Goal: Task Accomplishment & Management: Complete application form

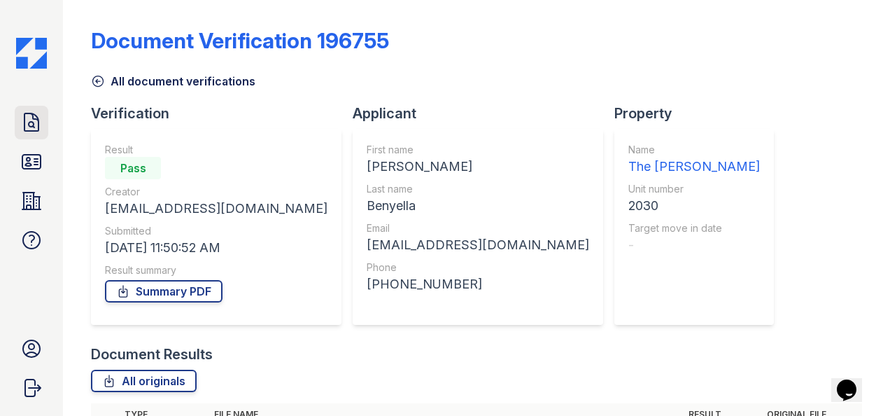
scroll to position [194, 0]
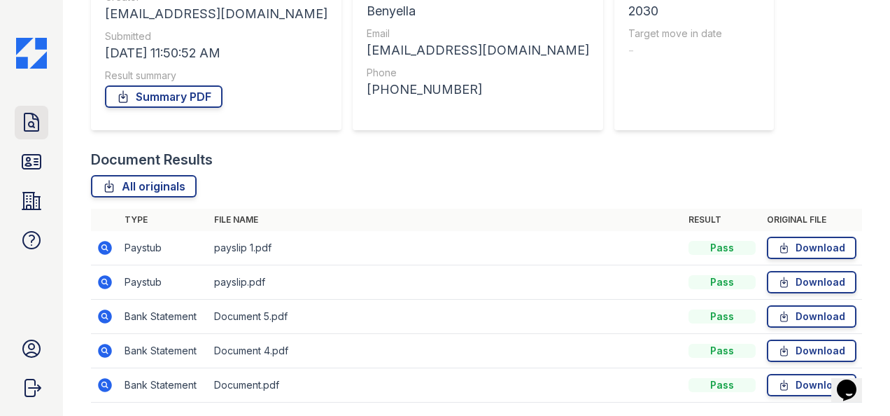
click at [33, 132] on icon at bounding box center [31, 122] width 22 height 22
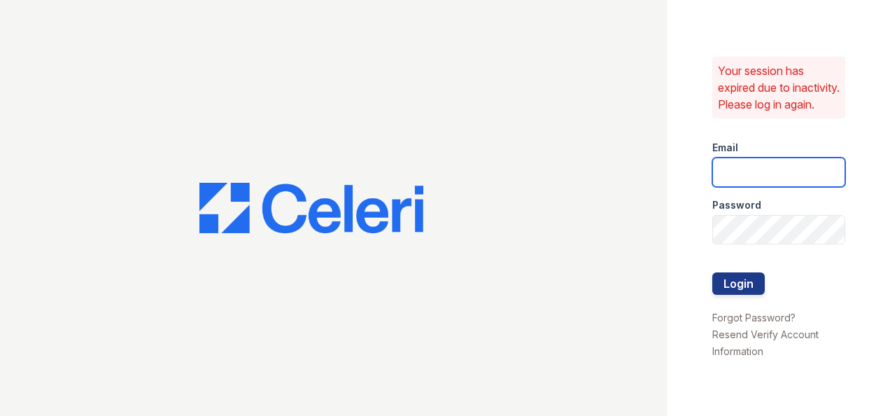
type input "[EMAIL_ADDRESS][DOMAIN_NAME]"
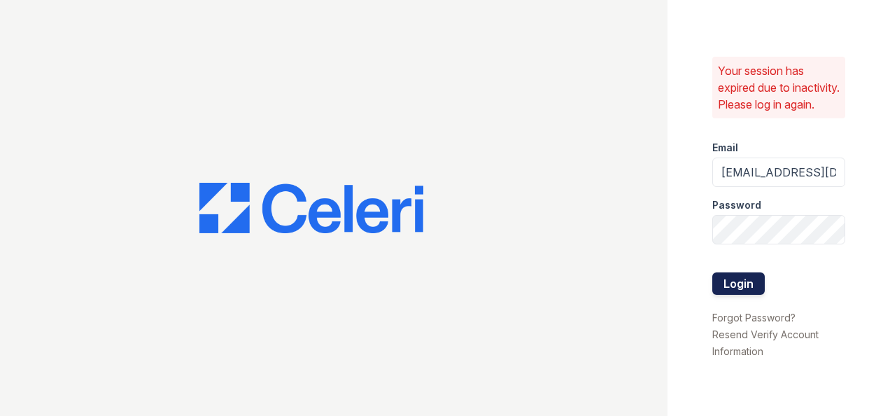
click at [739, 295] on button "Login" at bounding box center [738, 283] width 52 height 22
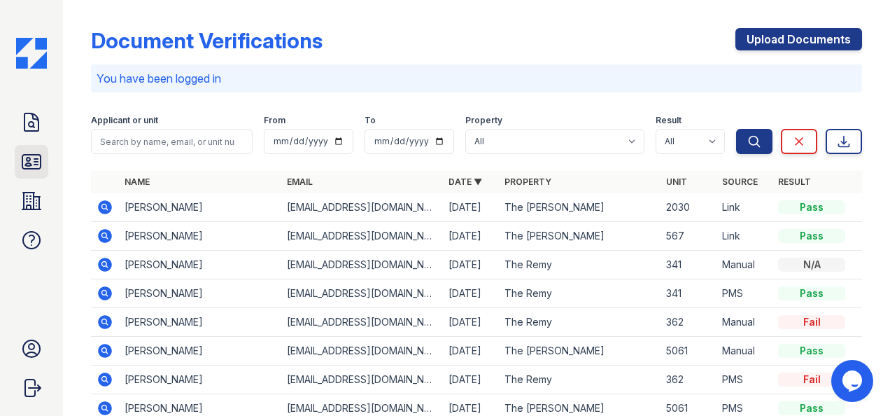
click at [31, 169] on icon at bounding box center [31, 161] width 22 height 22
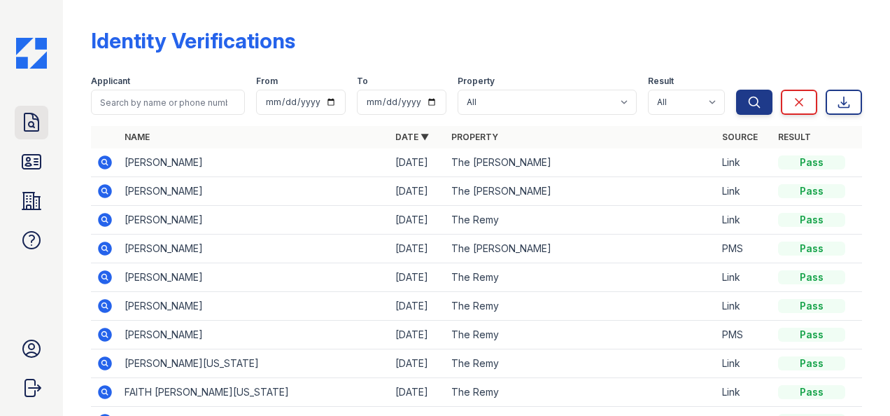
click at [20, 129] on icon at bounding box center [31, 122] width 22 height 22
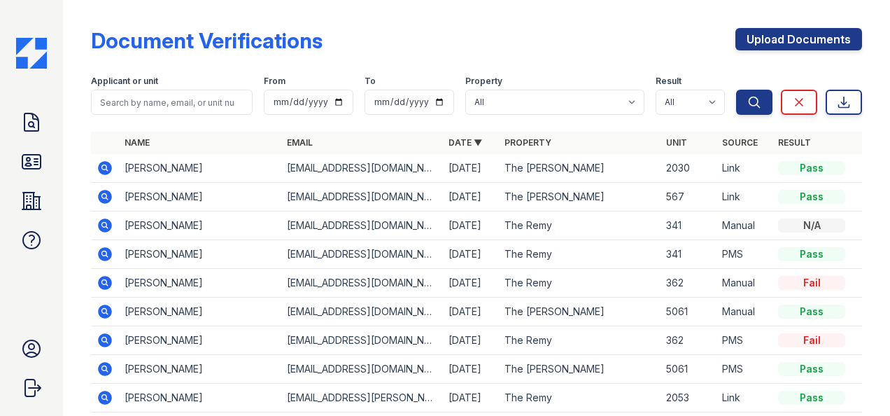
click at [106, 166] on icon at bounding box center [103, 166] width 3 height 3
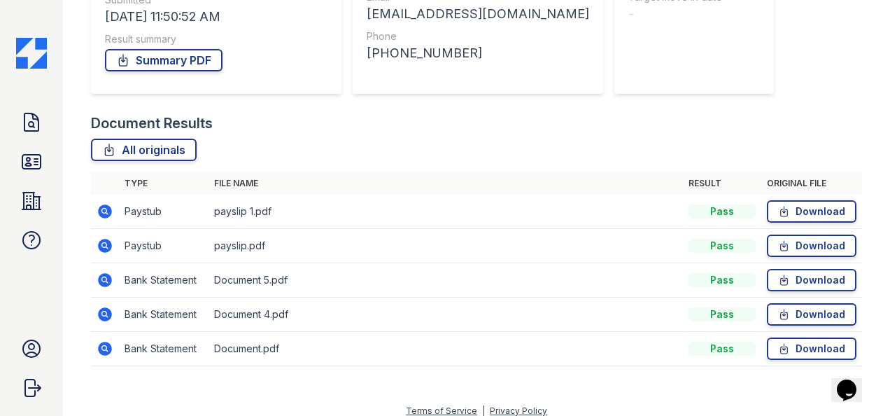
scroll to position [241, 0]
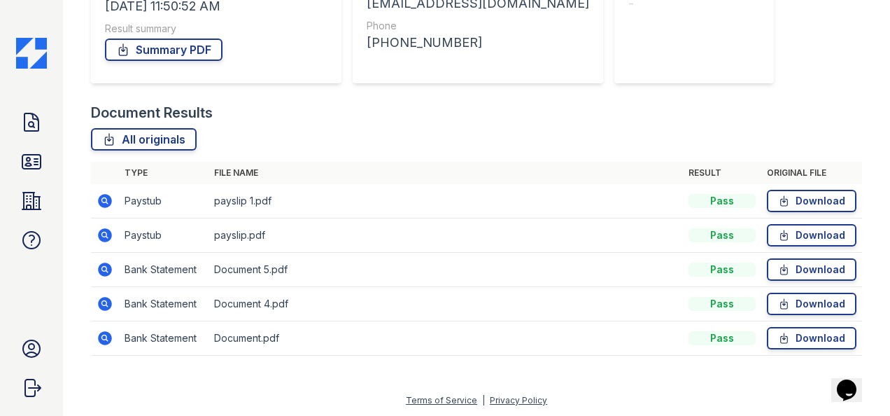
drag, startPoint x: 888, startPoint y: 222, endPoint x: 23, endPoint y: 20, distance: 887.9
click at [767, 335] on link "Download" at bounding box center [812, 338] width 90 height 22
click at [778, 304] on icon at bounding box center [784, 304] width 12 height 14
click at [778, 270] on icon at bounding box center [784, 269] width 12 height 14
click at [778, 234] on icon at bounding box center [784, 235] width 12 height 14
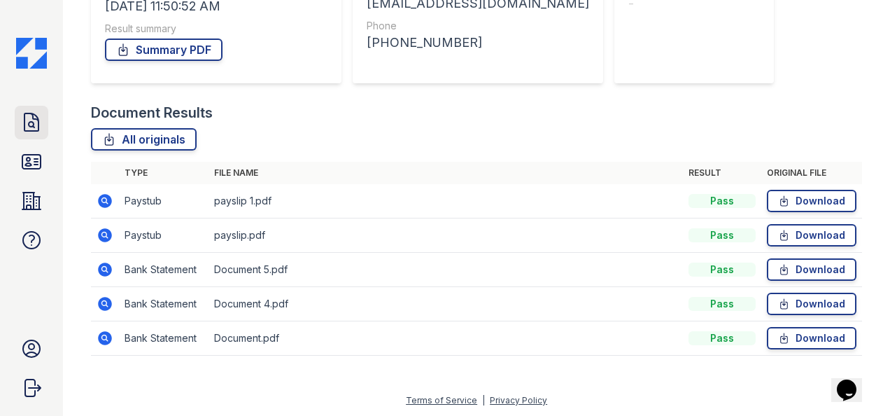
click at [31, 134] on link "Doc Verifications" at bounding box center [32, 123] width 34 height 34
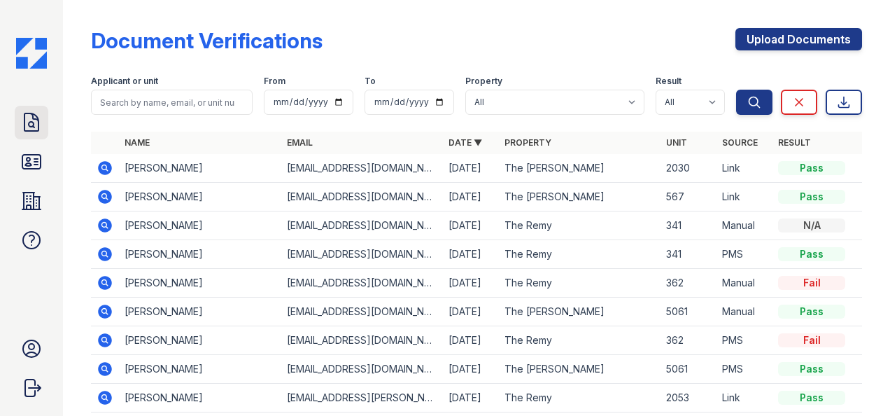
click at [45, 118] on link "Doc Verifications" at bounding box center [32, 123] width 34 height 34
click at [36, 127] on icon at bounding box center [31, 122] width 22 height 22
click at [106, 166] on icon at bounding box center [103, 166] width 3 height 3
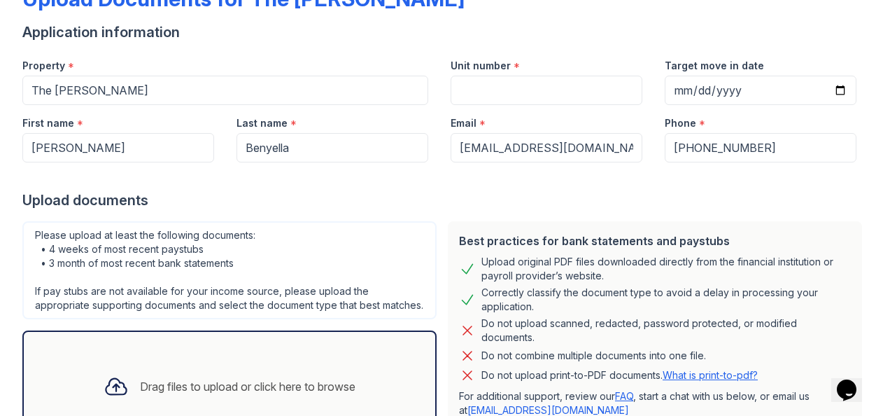
scroll to position [221, 0]
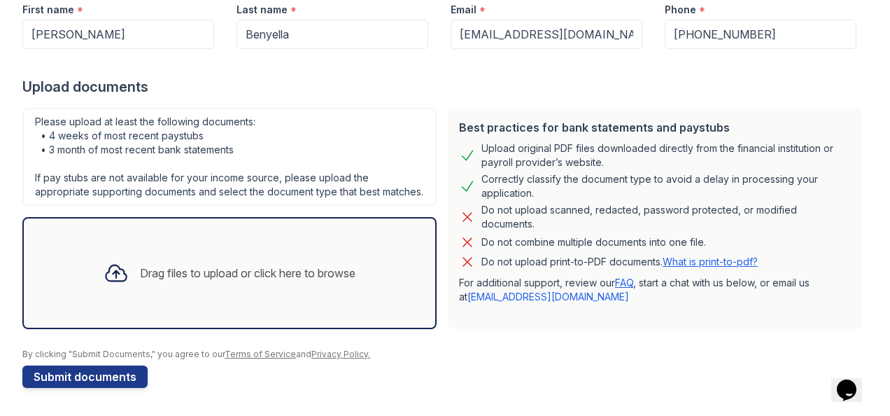
click at [274, 252] on div "Drag files to upload or click here to browse" at bounding box center [229, 273] width 274 height 48
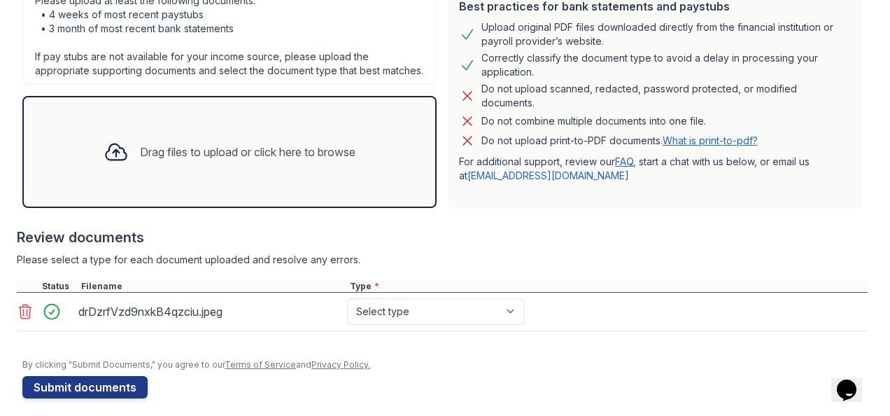
scroll to position [352, 0]
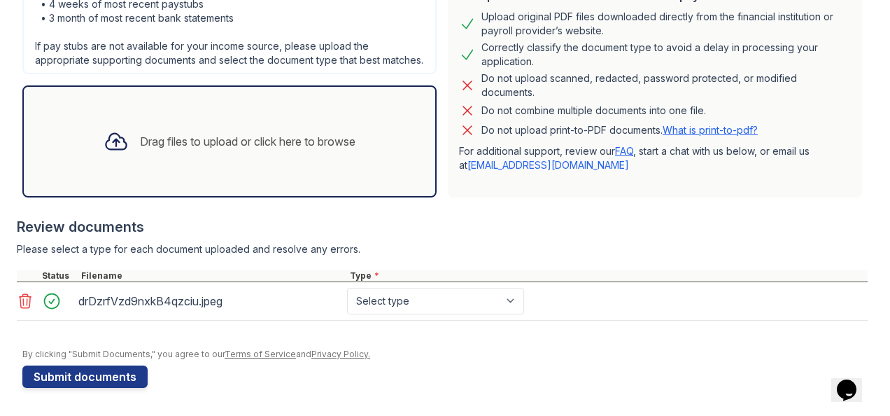
click at [313, 171] on div "Drag files to upload or click here to browse" at bounding box center [229, 141] width 414 height 112
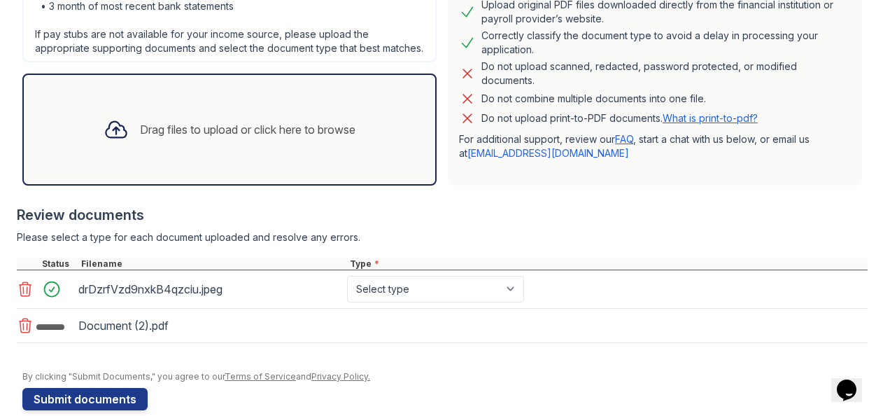
click at [274, 138] on div "Drag files to upload or click here to browse" at bounding box center [247, 129] width 215 height 17
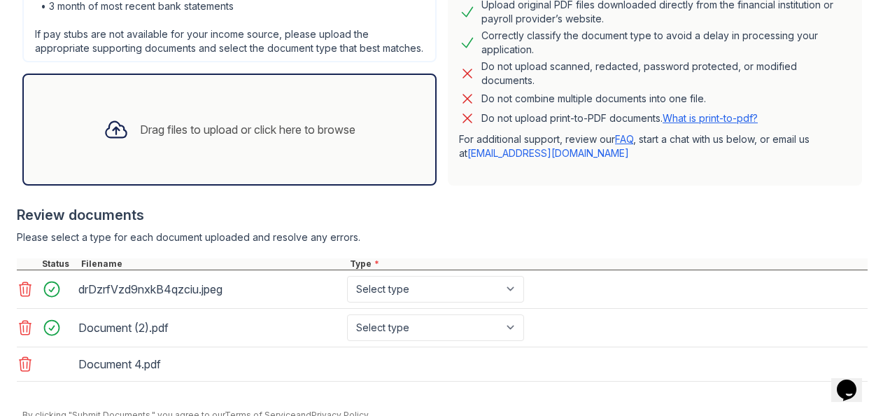
click at [270, 167] on div "Drag files to upload or click here to browse" at bounding box center [229, 129] width 414 height 112
click at [260, 153] on div "Drag files to upload or click here to browse" at bounding box center [229, 130] width 274 height 48
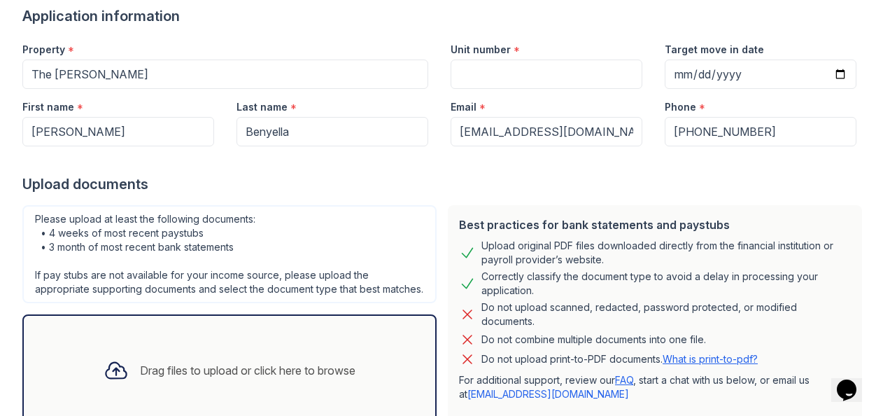
scroll to position [118, 0]
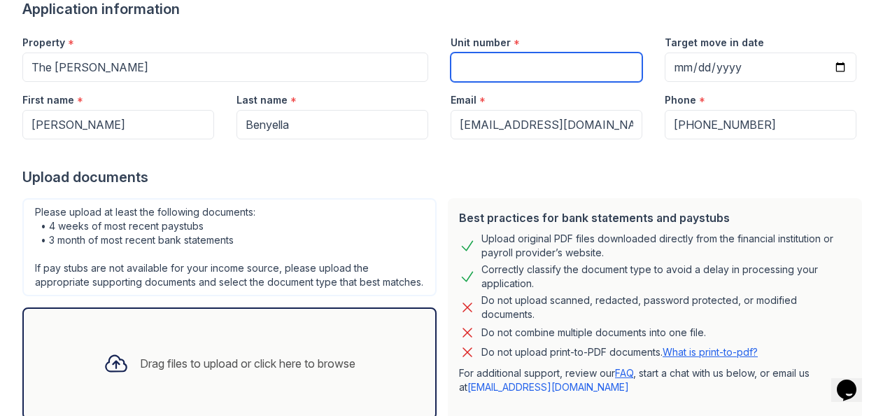
click at [492, 60] on input "Unit number" at bounding box center [546, 66] width 192 height 29
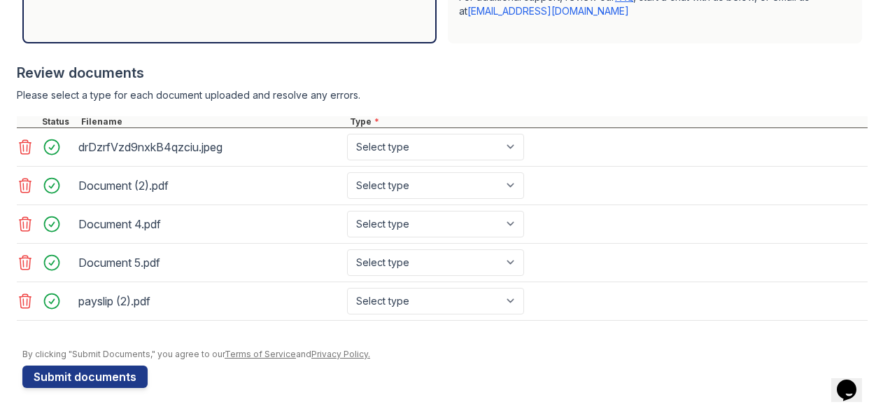
type input "2030"
click at [442, 144] on select "Select type Paystub Bank Statement Offer Letter Tax Documents Benefit Award Let…" at bounding box center [435, 147] width 177 height 27
select select "paystub"
click at [347, 136] on select "Select type Paystub Bank Statement Offer Letter Tax Documents Benefit Award Let…" at bounding box center [435, 147] width 177 height 27
click at [410, 187] on select "Select type Paystub Bank Statement Offer Letter Tax Documents Benefit Award Let…" at bounding box center [435, 185] width 177 height 27
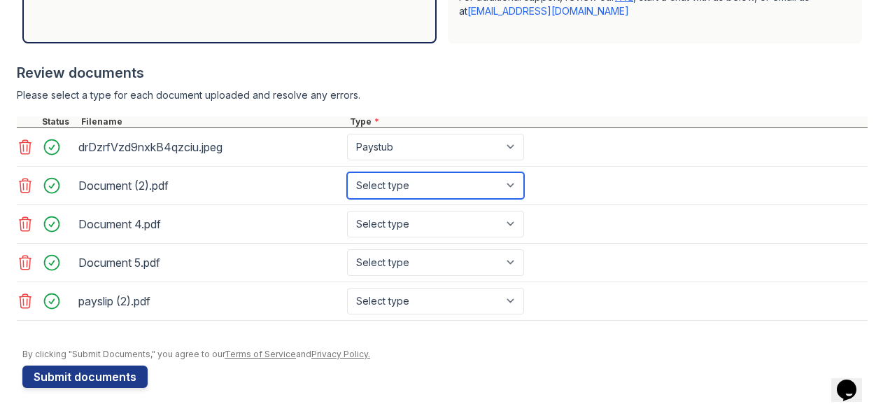
select select "bank_statement"
click at [347, 174] on select "Select type Paystub Bank Statement Offer Letter Tax Documents Benefit Award Let…" at bounding box center [435, 185] width 177 height 27
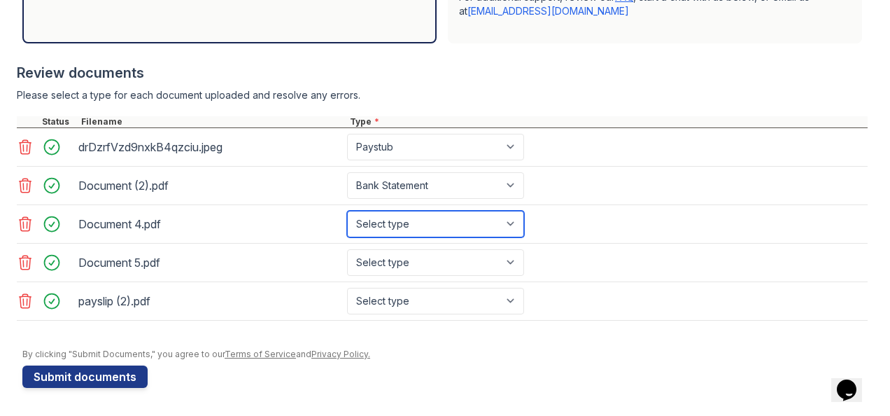
click at [378, 228] on select "Select type Paystub Bank Statement Offer Letter Tax Documents Benefit Award Let…" at bounding box center [435, 224] width 177 height 27
select select "bank_statement"
click at [347, 212] on select "Select type Paystub Bank Statement Offer Letter Tax Documents Benefit Award Let…" at bounding box center [435, 224] width 177 height 27
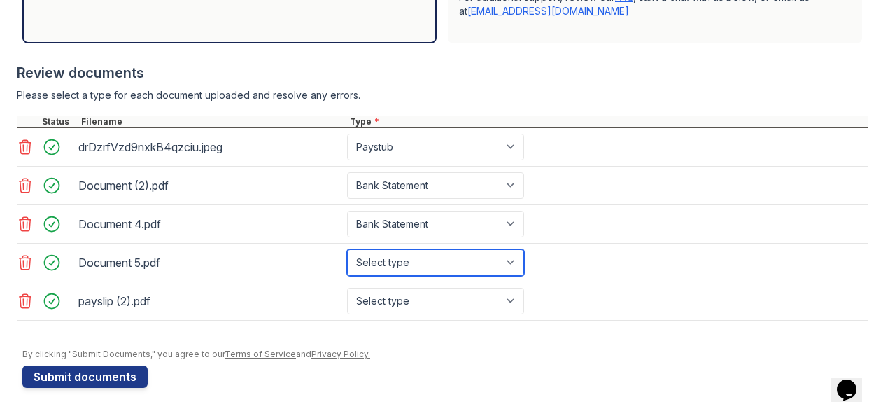
click at [376, 253] on select "Select type Paystub Bank Statement Offer Letter Tax Documents Benefit Award Let…" at bounding box center [435, 262] width 177 height 27
select select "bank_statement"
click at [347, 250] on select "Select type Paystub Bank Statement Offer Letter Tax Documents Benefit Award Let…" at bounding box center [435, 262] width 177 height 27
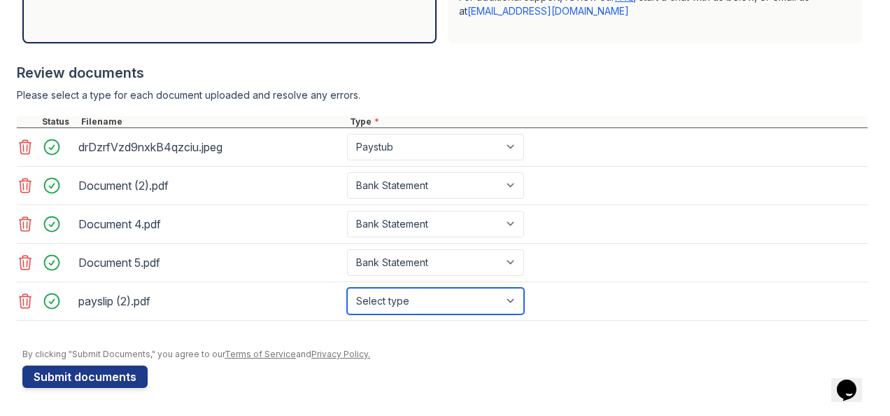
click at [378, 304] on select "Select type Paystub Bank Statement Offer Letter Tax Documents Benefit Award Let…" at bounding box center [435, 301] width 177 height 27
select select "paystub"
click at [347, 288] on select "Select type Paystub Bank Statement Offer Letter Tax Documents Benefit Award Let…" at bounding box center [435, 301] width 177 height 27
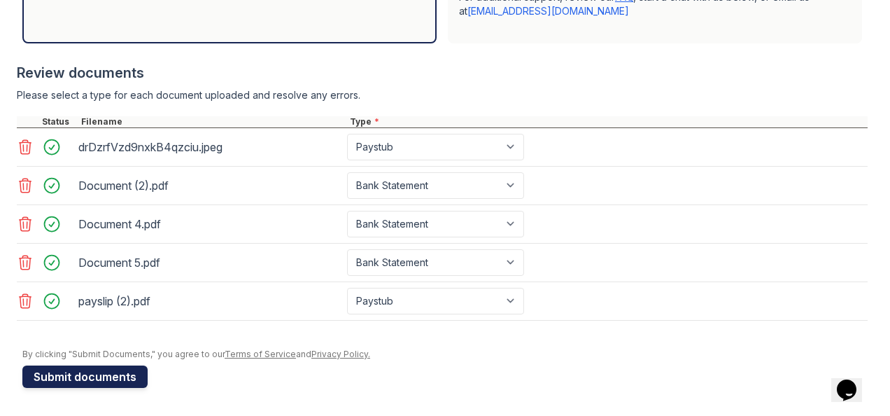
click at [90, 375] on button "Submit documents" at bounding box center [84, 376] width 125 height 22
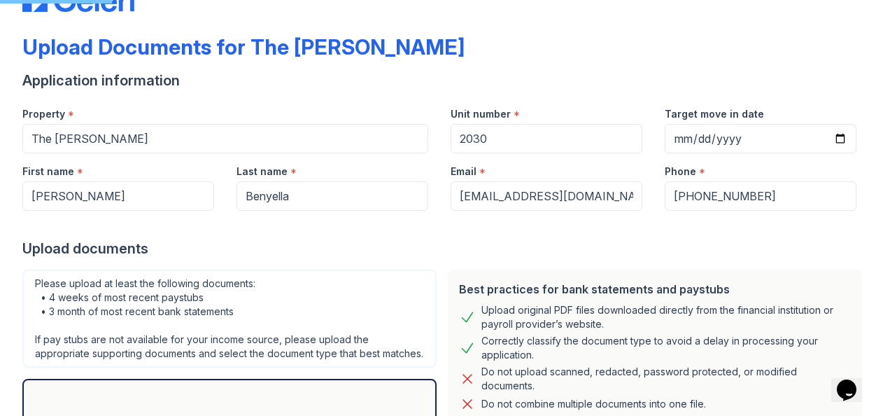
scroll to position [0, 0]
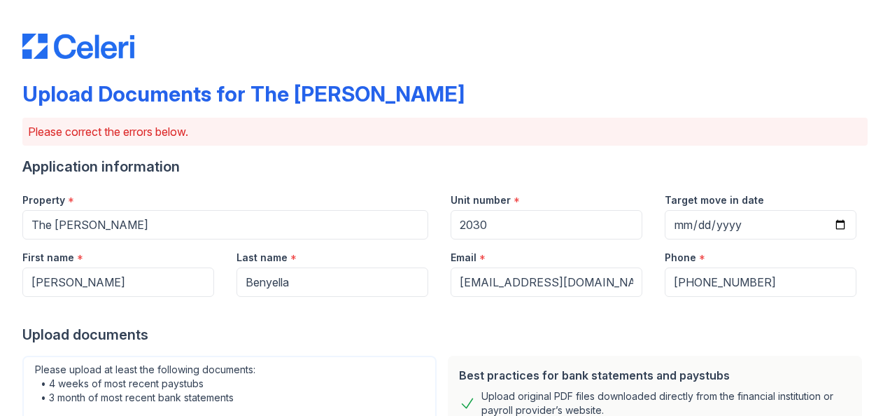
drag, startPoint x: 883, startPoint y: 264, endPoint x: 889, endPoint y: 353, distance: 89.1
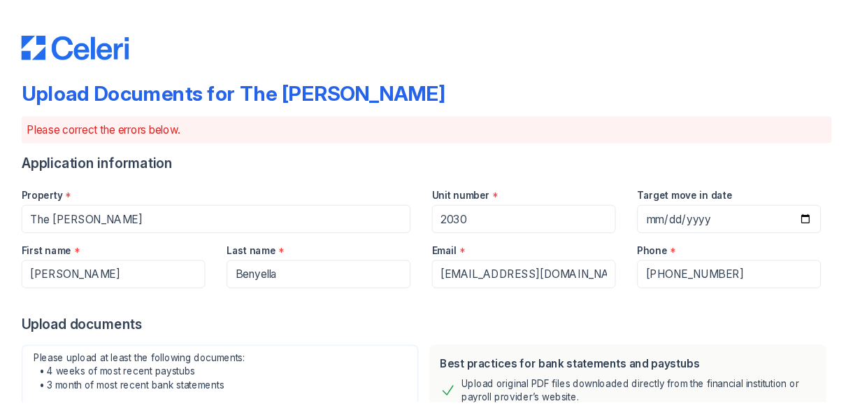
scroll to position [562, 0]
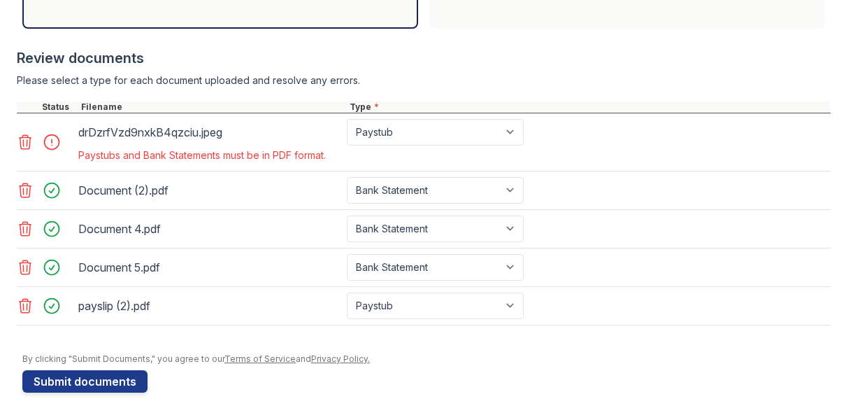
click at [22, 141] on icon at bounding box center [26, 142] width 12 height 14
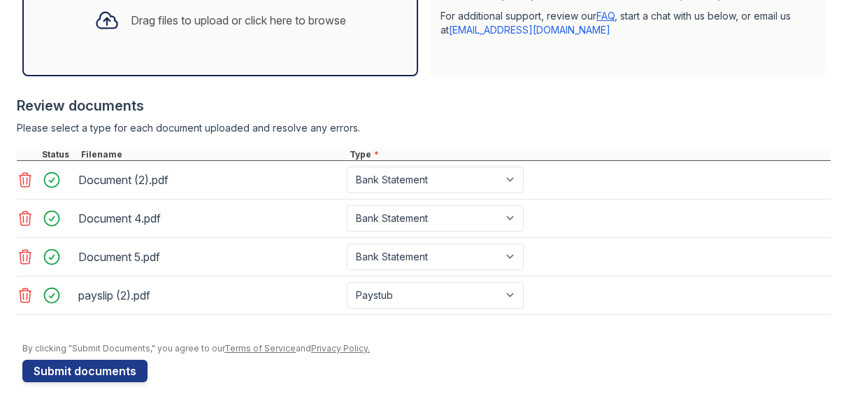
scroll to position [418, 0]
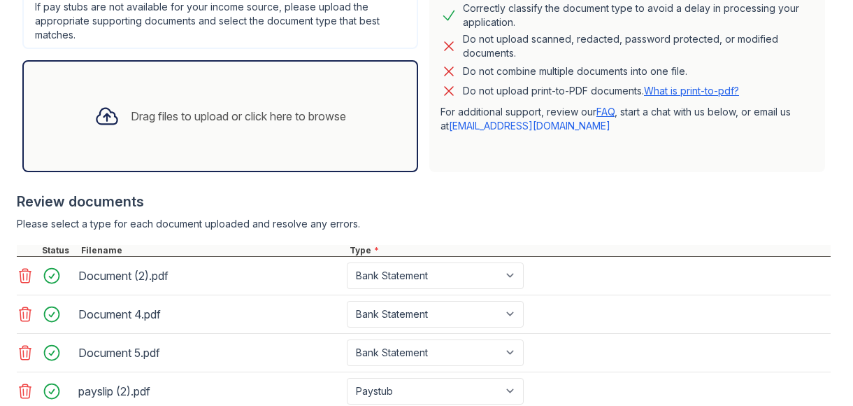
click at [313, 125] on div "Drag files to upload or click here to browse" at bounding box center [220, 116] width 274 height 48
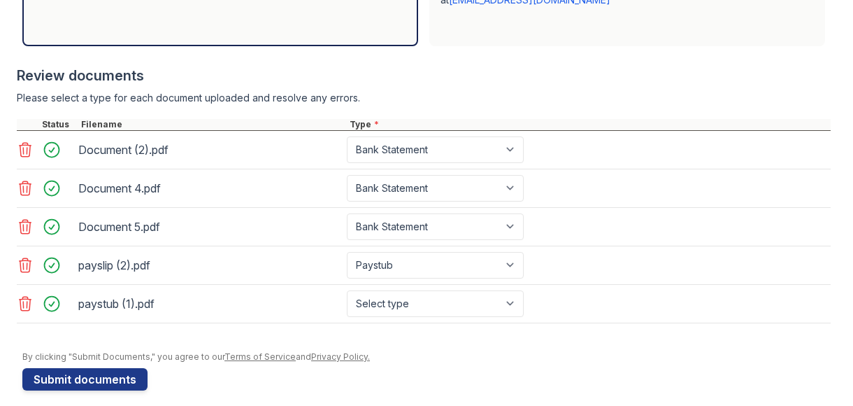
scroll to position [551, 0]
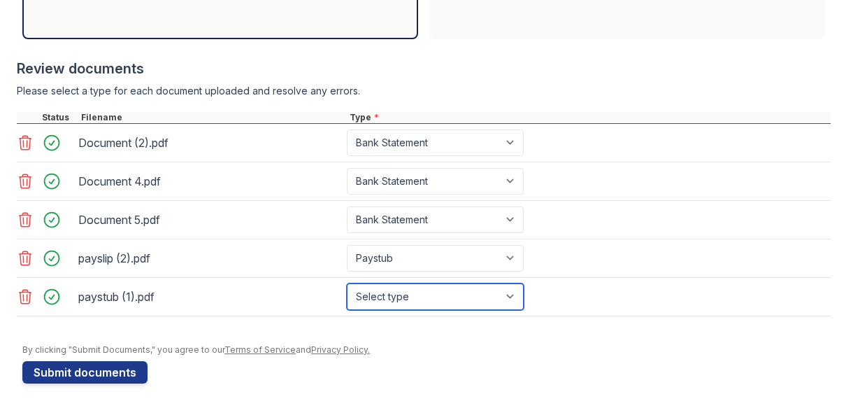
click at [425, 286] on select "Select type Paystub Bank Statement Offer Letter Tax Documents Benefit Award Let…" at bounding box center [435, 296] width 177 height 27
select select "paystub"
click at [347, 283] on select "Select type Paystub Bank Statement Offer Letter Tax Documents Benefit Award Let…" at bounding box center [435, 296] width 177 height 27
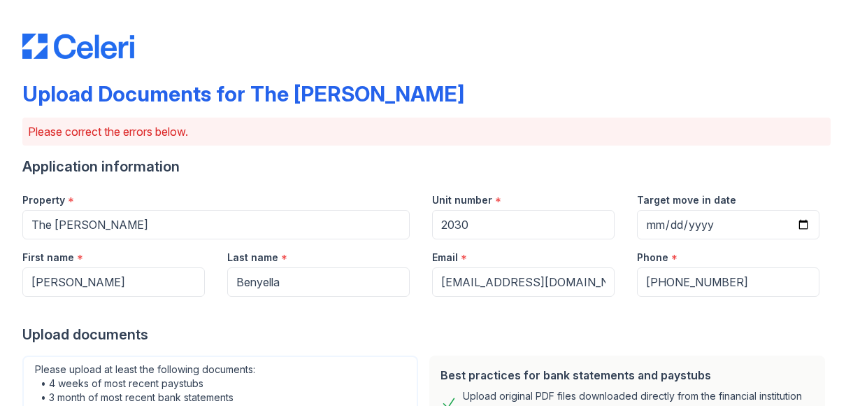
scroll to position [552, 0]
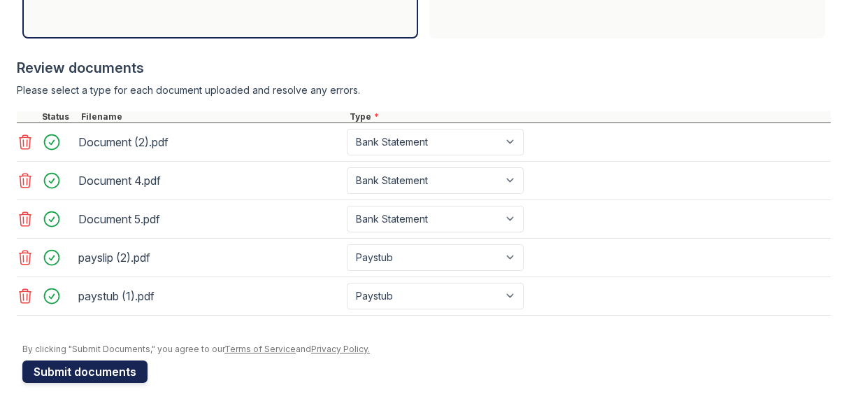
click at [126, 362] on button "Submit documents" at bounding box center [84, 371] width 125 height 22
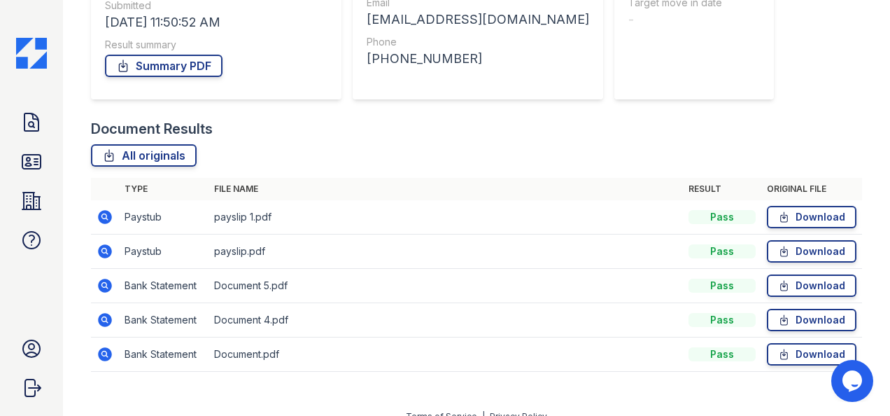
scroll to position [226, 0]
click at [778, 218] on icon at bounding box center [784, 216] width 12 height 14
click at [795, 125] on div "Document Results" at bounding box center [476, 128] width 771 height 20
click at [778, 209] on icon at bounding box center [784, 216] width 12 height 14
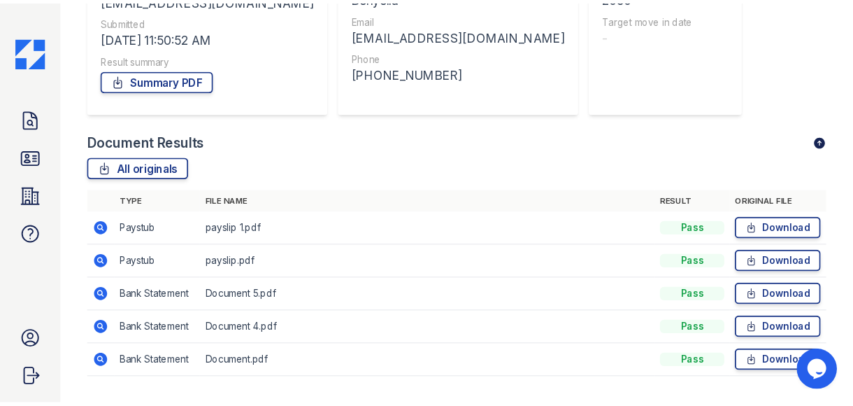
scroll to position [210, 0]
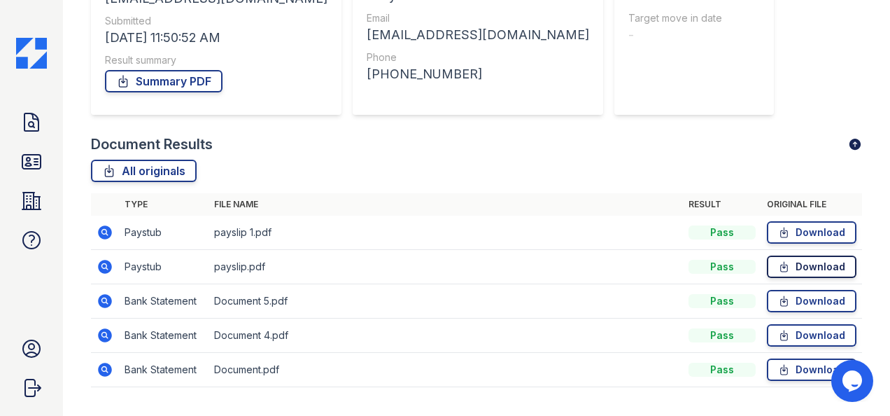
click at [786, 271] on link "Download" at bounding box center [812, 266] width 90 height 22
click at [39, 164] on icon at bounding box center [31, 161] width 22 height 22
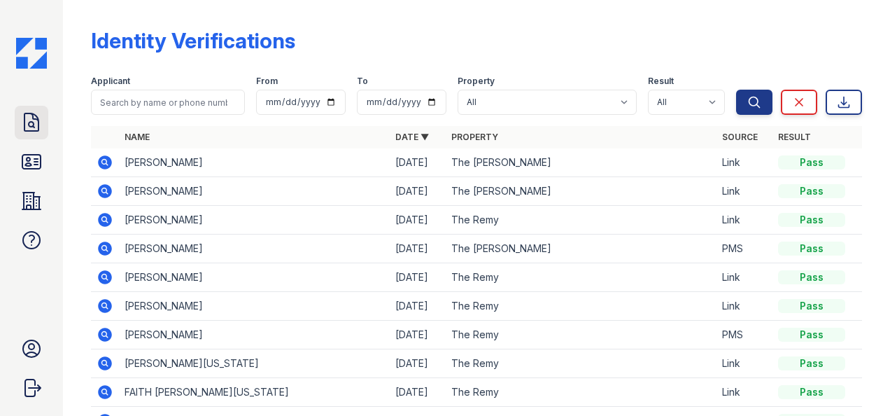
click at [36, 130] on icon at bounding box center [31, 121] width 14 height 17
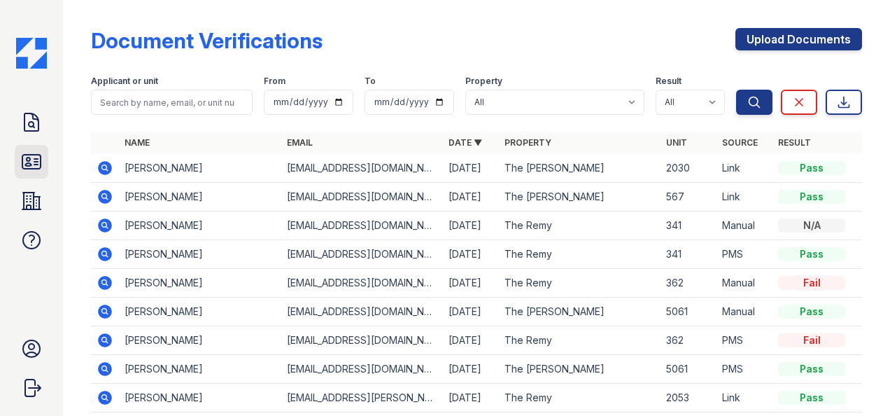
click at [22, 166] on icon at bounding box center [31, 162] width 18 height 14
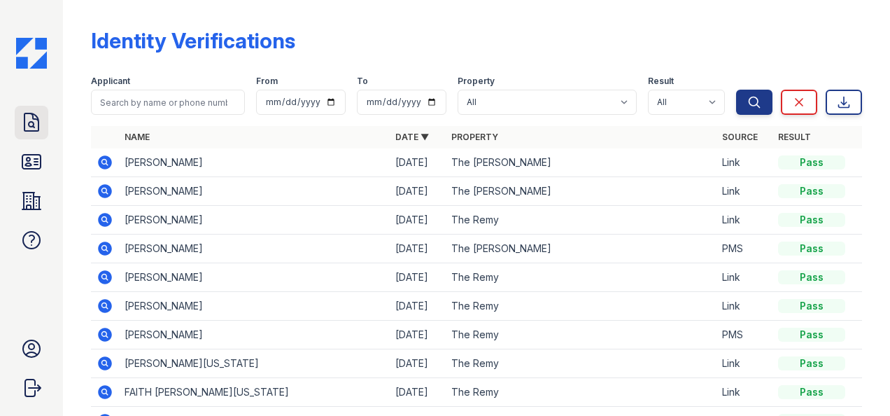
click at [21, 119] on icon at bounding box center [31, 122] width 22 height 22
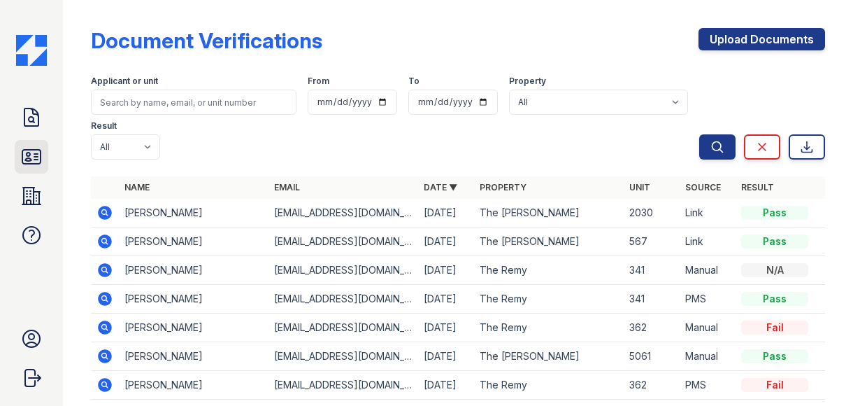
click at [39, 154] on icon at bounding box center [31, 157] width 22 height 22
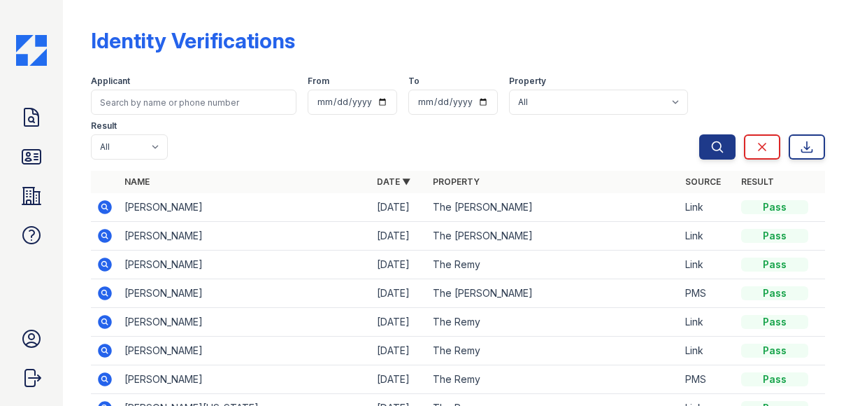
click at [22, 91] on div "Doc Verifications ID Verifications Properties FAQ [PERSON_NAME] LiveBe Communit…" at bounding box center [31, 203] width 63 height 406
click at [35, 108] on icon at bounding box center [31, 117] width 22 height 22
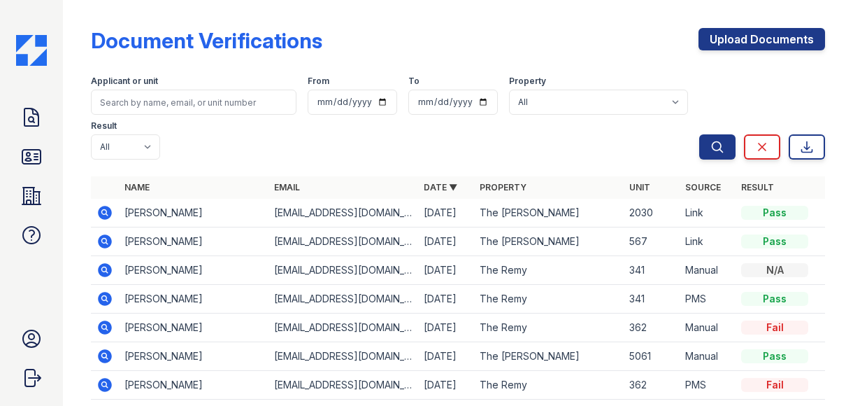
click at [109, 213] on icon at bounding box center [105, 213] width 14 height 14
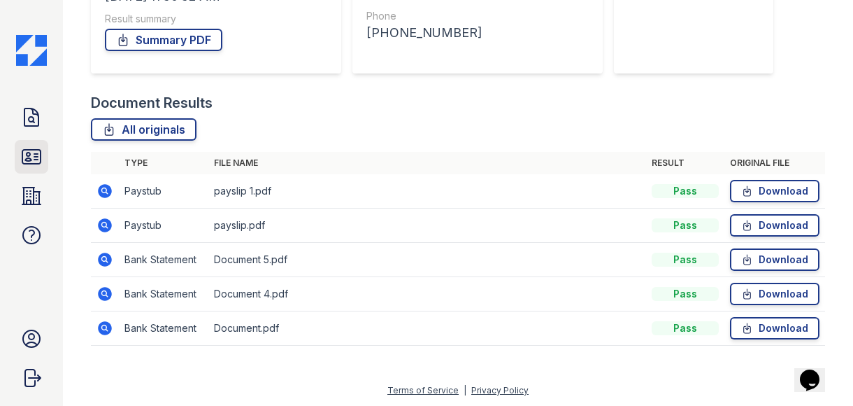
click at [36, 162] on icon at bounding box center [31, 157] width 22 height 22
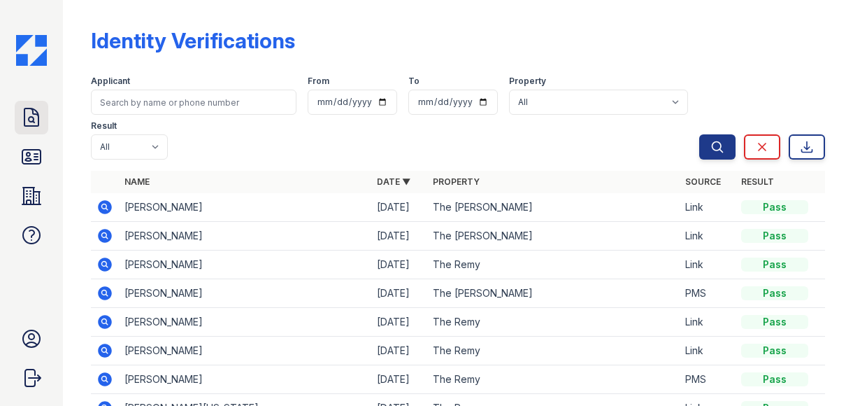
click at [29, 131] on link "Doc Verifications" at bounding box center [32, 118] width 34 height 34
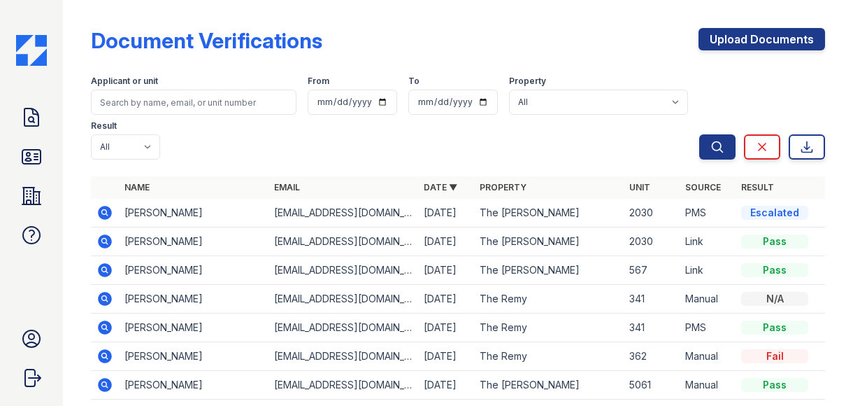
click at [108, 212] on icon at bounding box center [105, 213] width 14 height 14
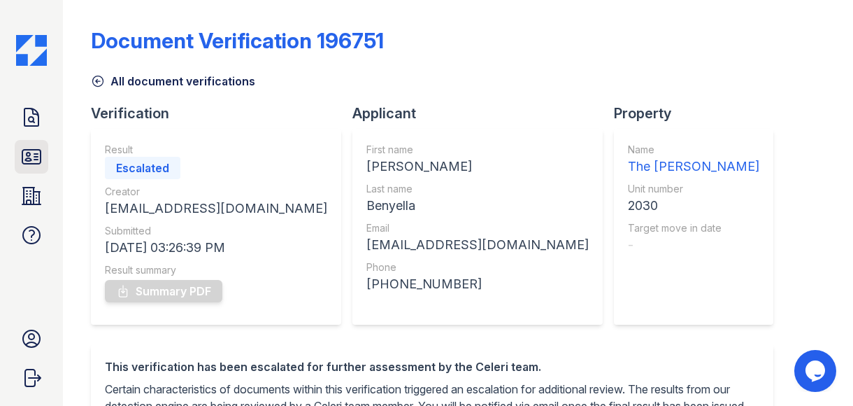
click at [16, 155] on link "ID Verifications" at bounding box center [32, 157] width 34 height 34
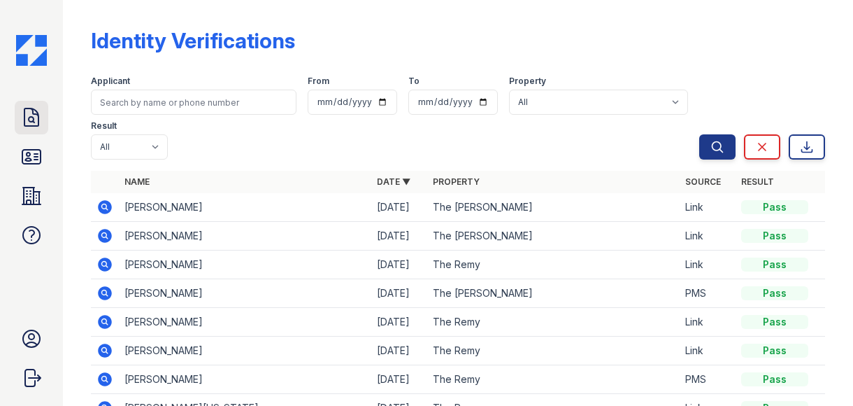
click at [24, 108] on icon at bounding box center [31, 117] width 22 height 22
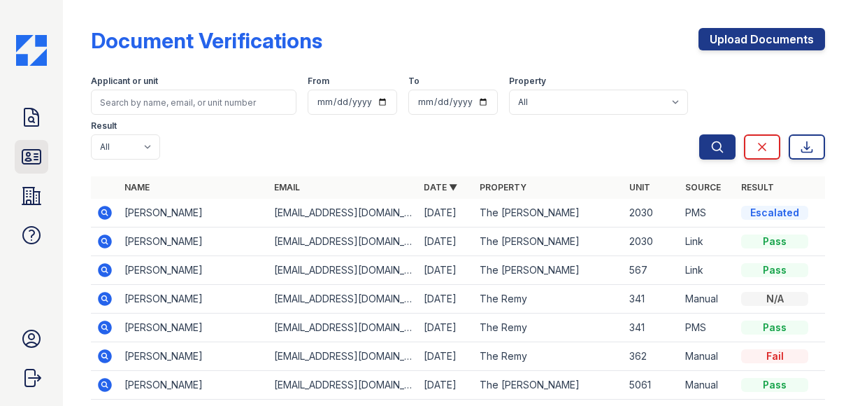
click at [29, 159] on icon at bounding box center [31, 157] width 22 height 22
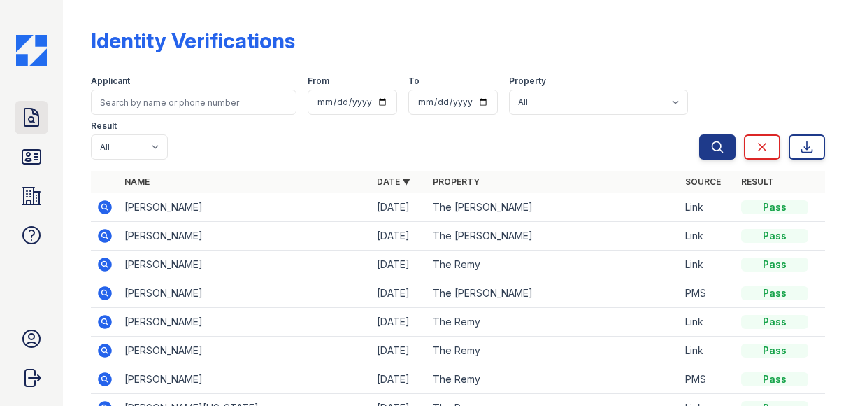
click at [26, 116] on icon at bounding box center [31, 117] width 22 height 22
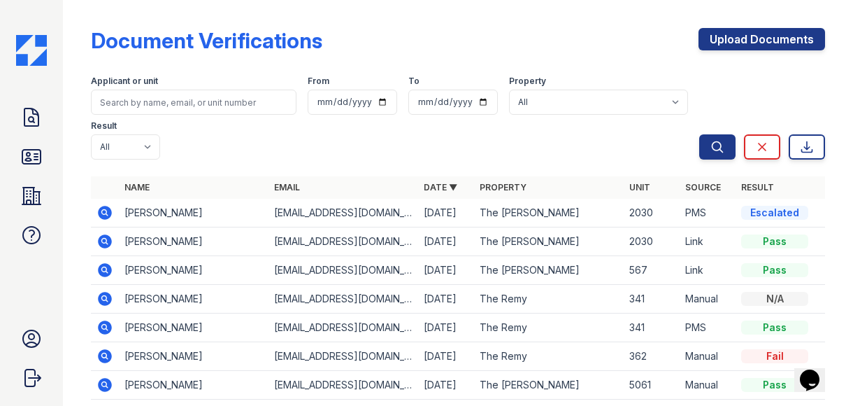
click at [50, 151] on div "Doc Verifications ID Verifications Properties FAQ [PERSON_NAME] LiveBe Communit…" at bounding box center [31, 203] width 63 height 406
click at [28, 157] on icon at bounding box center [31, 157] width 18 height 14
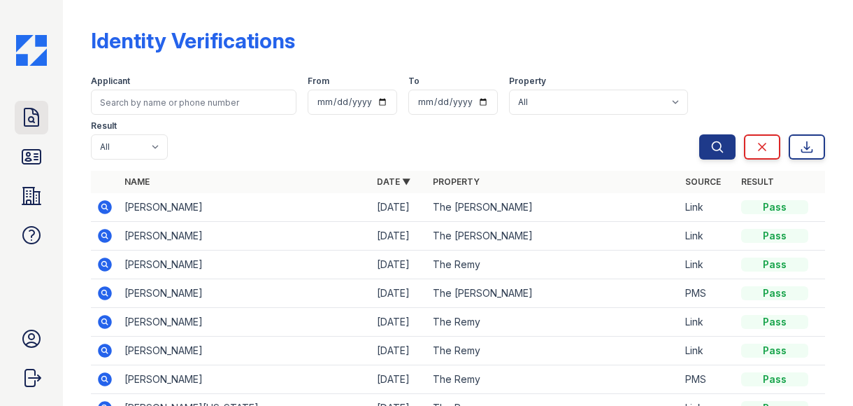
click at [23, 108] on icon at bounding box center [31, 117] width 22 height 22
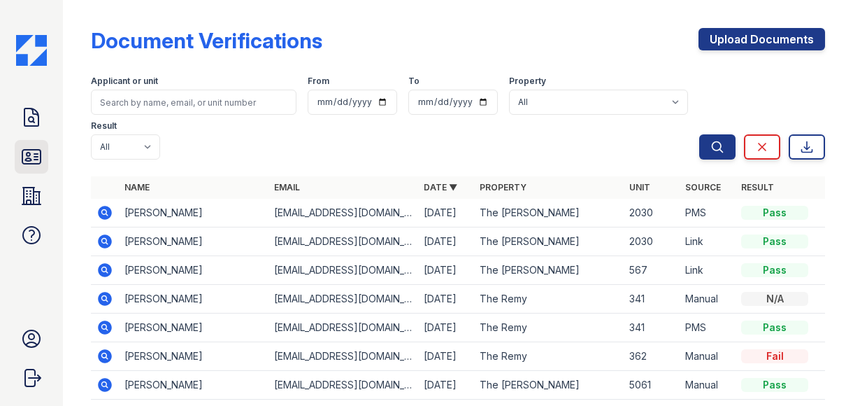
click at [34, 152] on icon at bounding box center [31, 157] width 22 height 22
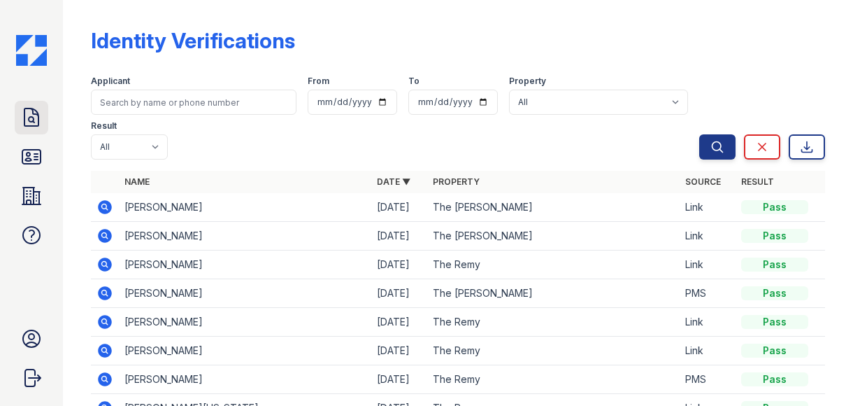
click at [33, 127] on icon at bounding box center [31, 117] width 22 height 22
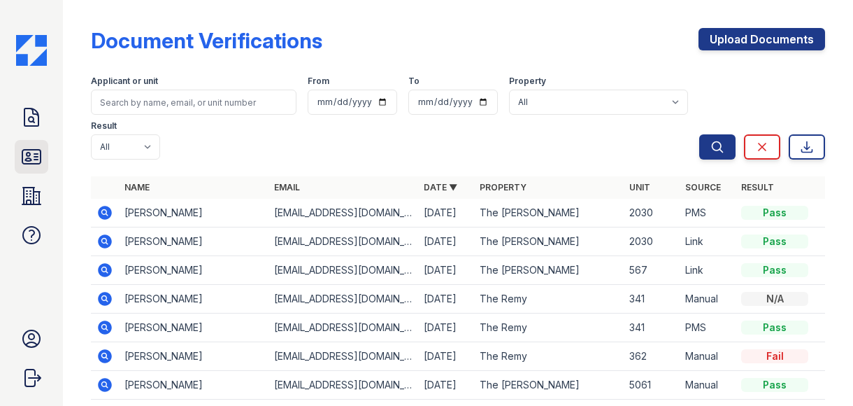
click at [32, 146] on icon at bounding box center [31, 157] width 22 height 22
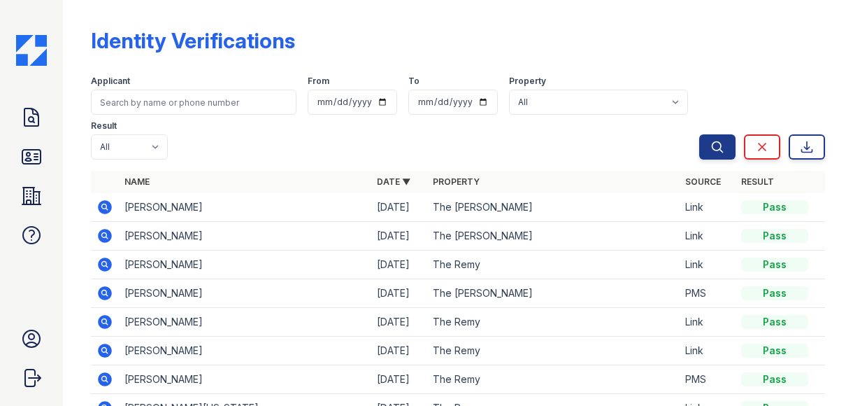
click at [27, 85] on div "Doc Verifications ID Verifications Properties FAQ Ryen Hicks LiveBe Communities…" at bounding box center [31, 203] width 63 height 406
click at [27, 102] on link "Doc Verifications" at bounding box center [32, 118] width 34 height 34
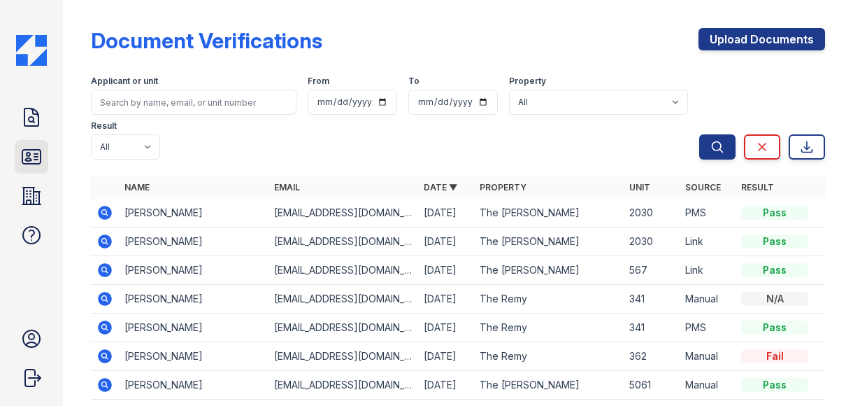
click at [20, 158] on icon at bounding box center [31, 157] width 22 height 22
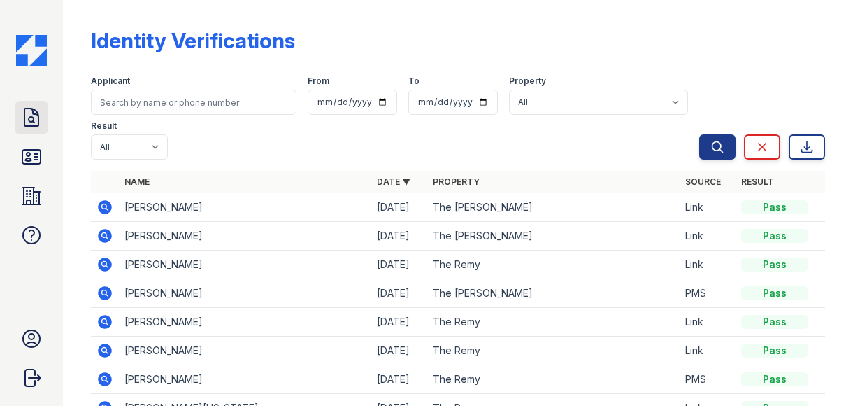
click at [17, 106] on link "Doc Verifications" at bounding box center [32, 118] width 34 height 34
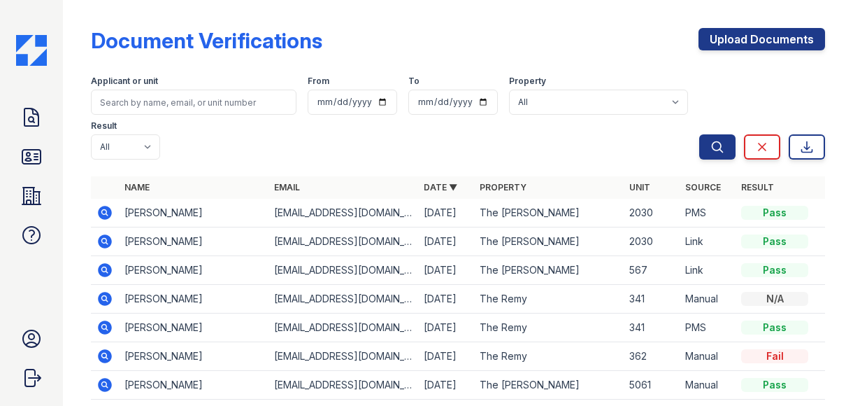
click at [105, 209] on icon at bounding box center [105, 213] width 14 height 14
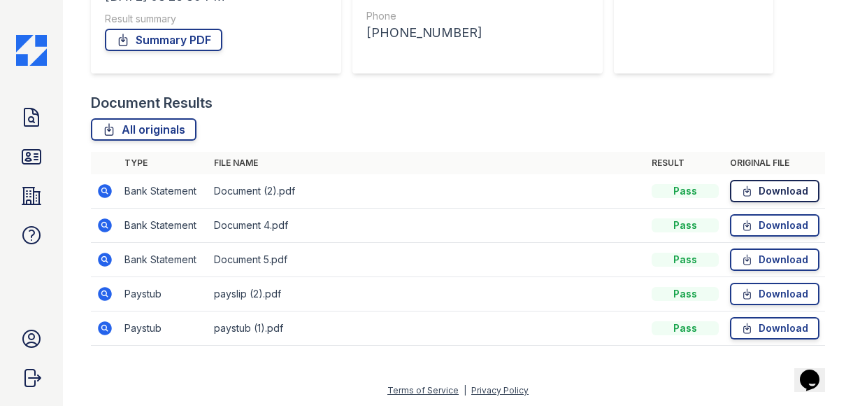
click at [771, 183] on link "Download" at bounding box center [775, 191] width 90 height 22
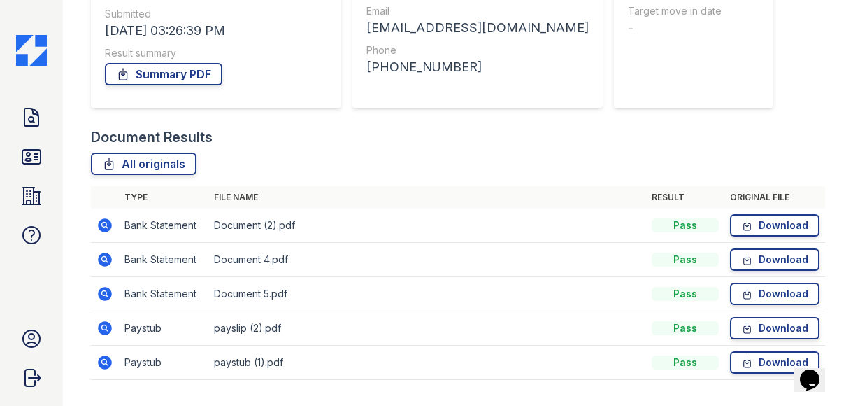
scroll to position [251, 0]
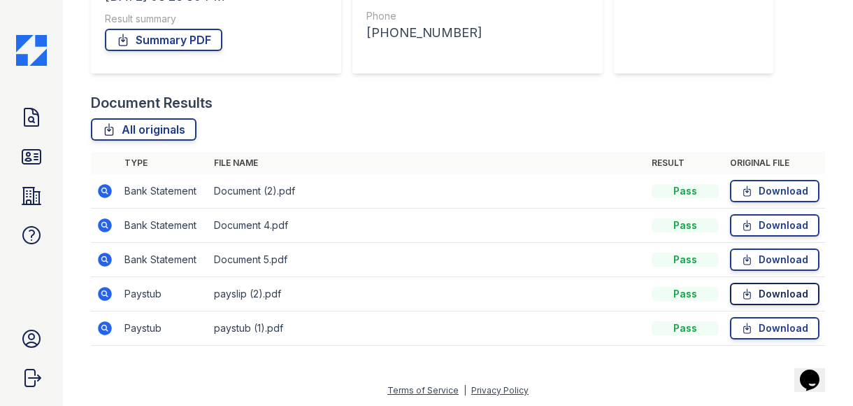
click at [753, 287] on link "Download" at bounding box center [775, 294] width 90 height 22
click at [742, 291] on icon at bounding box center [748, 294] width 12 height 14
click at [108, 289] on icon at bounding box center [105, 294] width 14 height 14
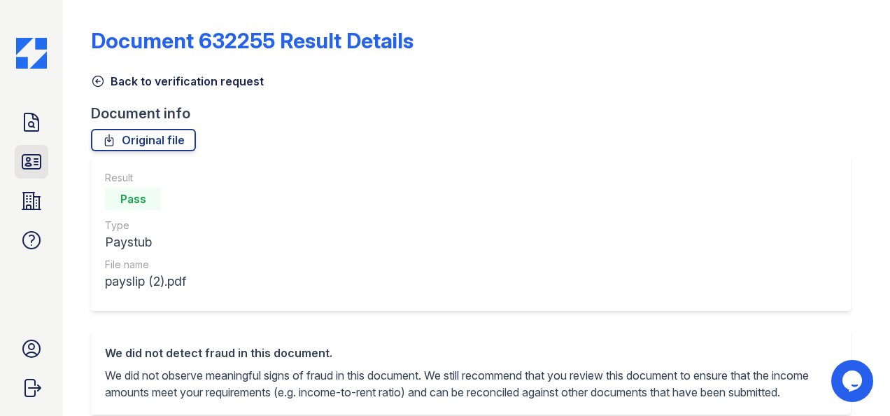
click at [17, 160] on link "ID Verifications" at bounding box center [32, 162] width 34 height 34
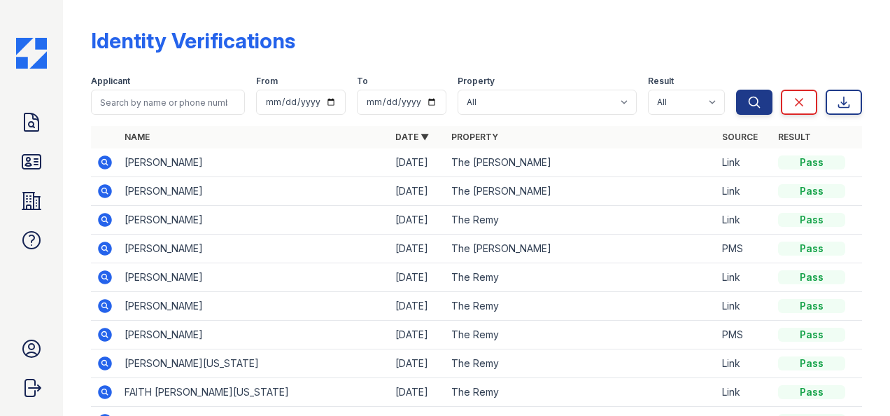
click at [20, 130] on icon at bounding box center [31, 122] width 22 height 22
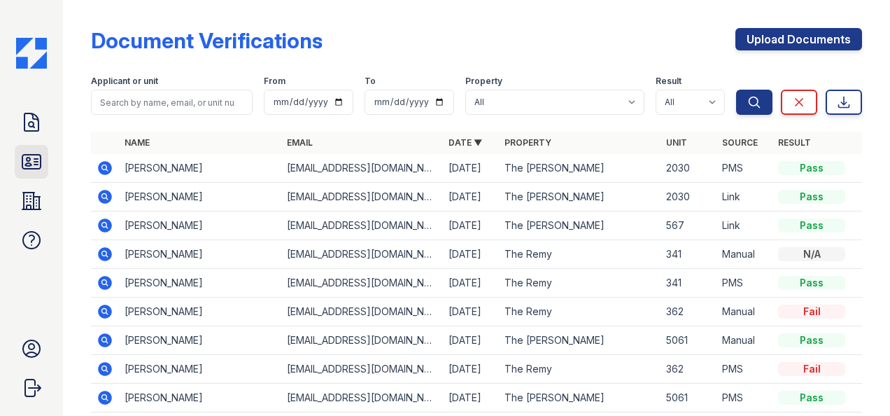
click at [36, 151] on icon at bounding box center [31, 161] width 22 height 22
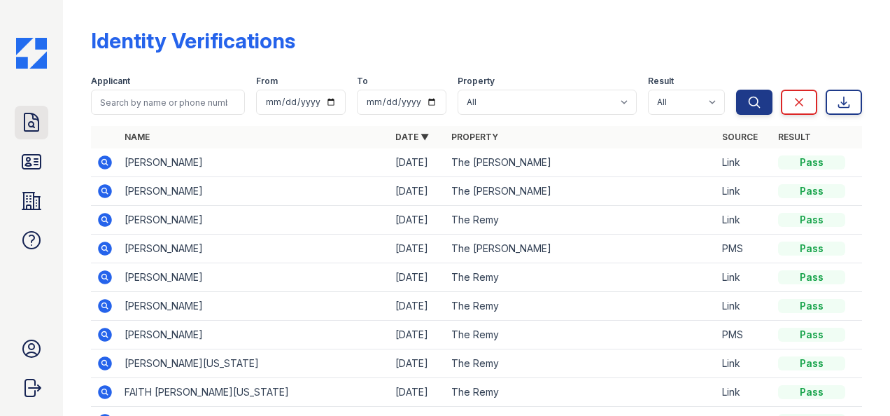
click at [33, 122] on icon at bounding box center [31, 121] width 14 height 17
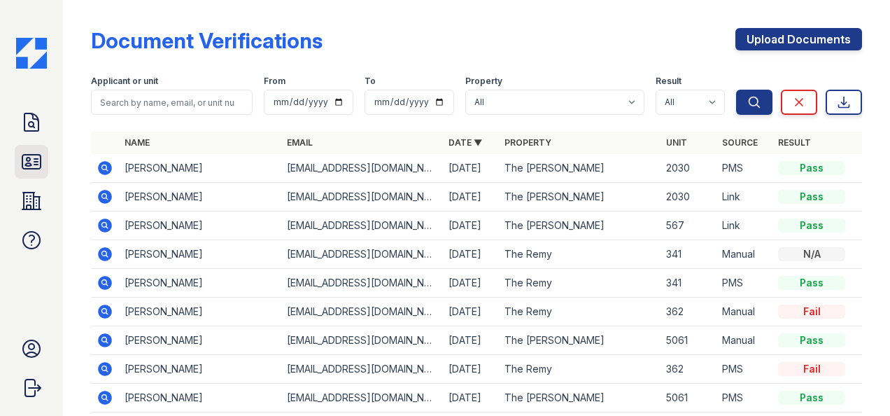
click at [28, 155] on icon at bounding box center [31, 162] width 18 height 14
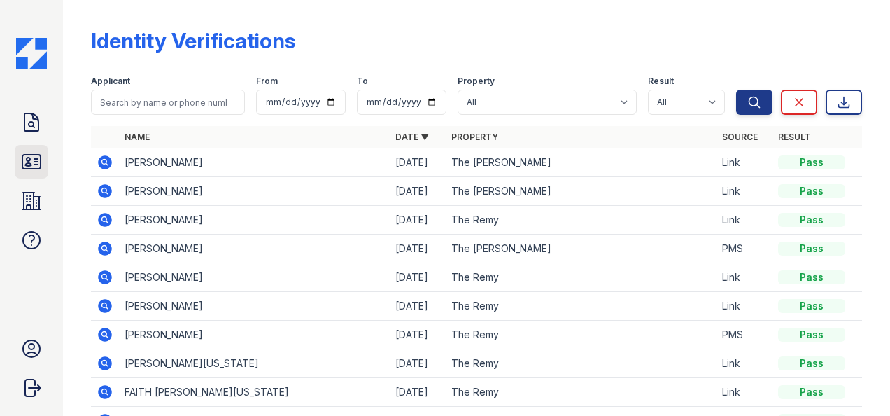
click at [36, 144] on div "Doc Verifications ID Verifications Properties FAQ" at bounding box center [32, 181] width 34 height 151
click at [17, 115] on link "Doc Verifications" at bounding box center [32, 123] width 34 height 34
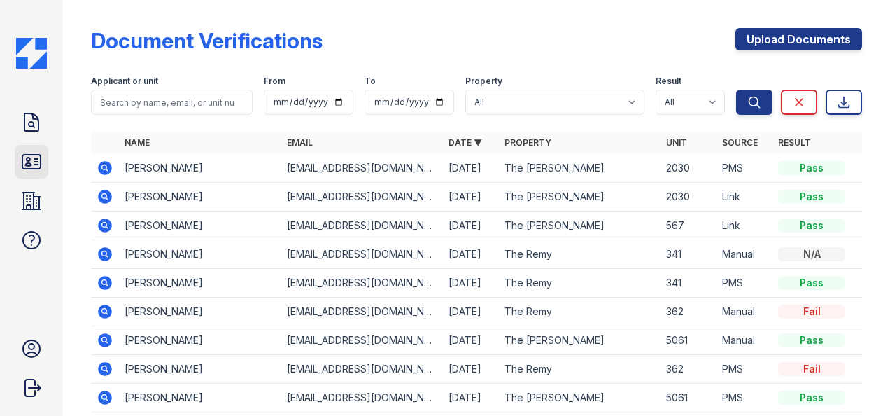
click at [25, 156] on icon at bounding box center [31, 161] width 22 height 22
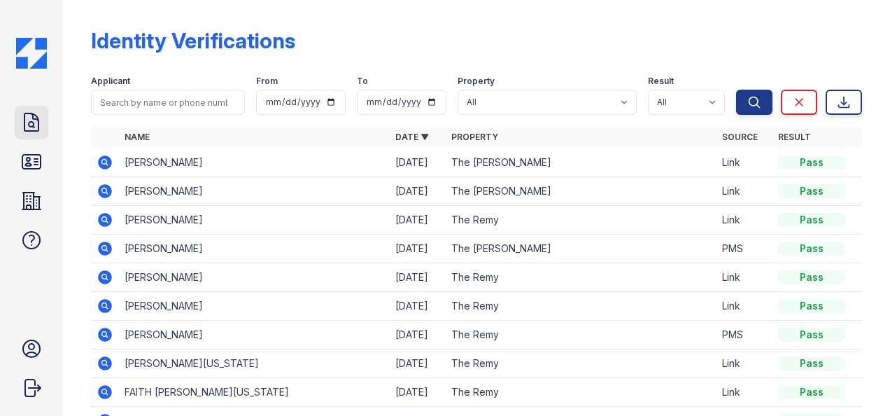
click at [23, 123] on icon at bounding box center [31, 122] width 22 height 22
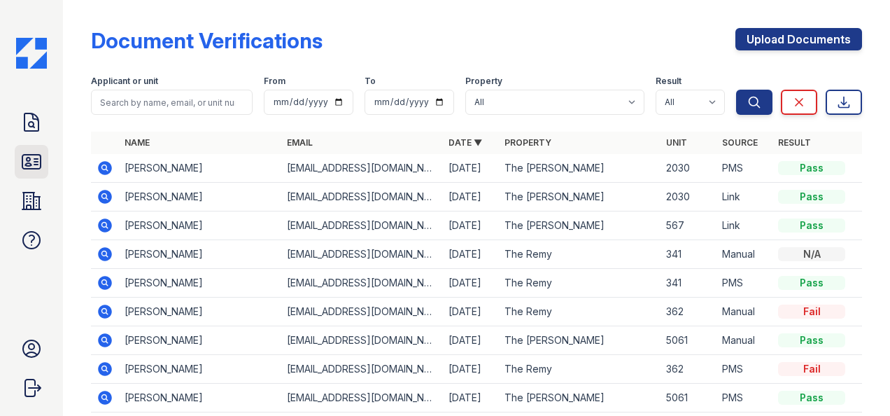
click at [23, 158] on icon at bounding box center [31, 161] width 22 height 22
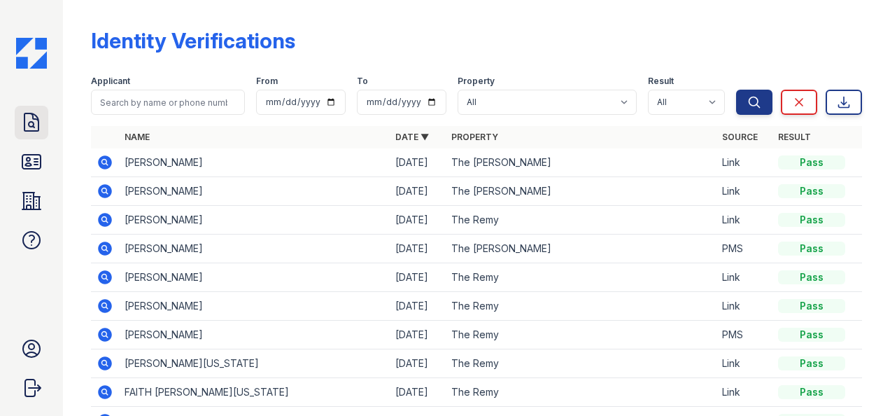
click at [21, 130] on icon at bounding box center [31, 122] width 22 height 22
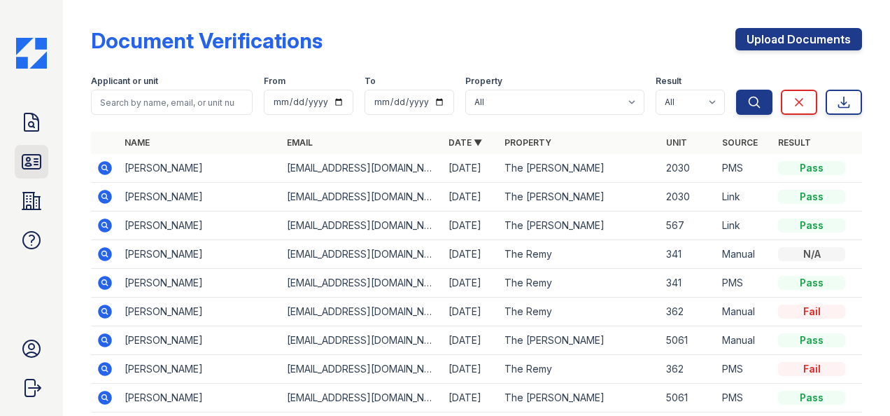
click at [26, 155] on icon at bounding box center [31, 162] width 18 height 14
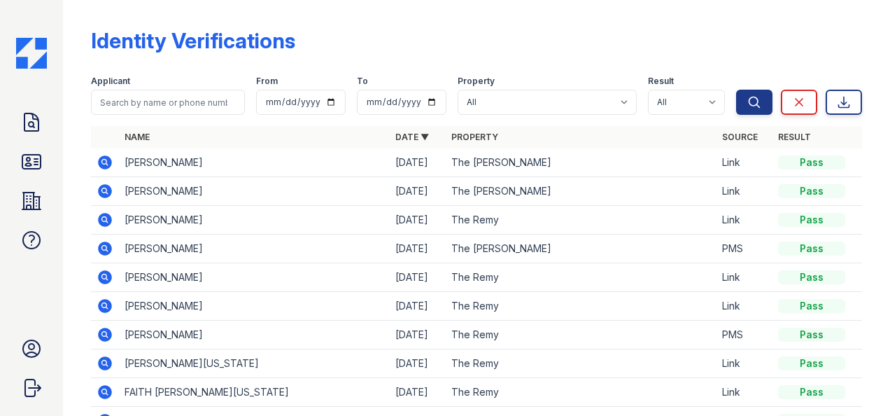
click at [26, 127] on icon at bounding box center [31, 122] width 22 height 22
